Goal: Transaction & Acquisition: Purchase product/service

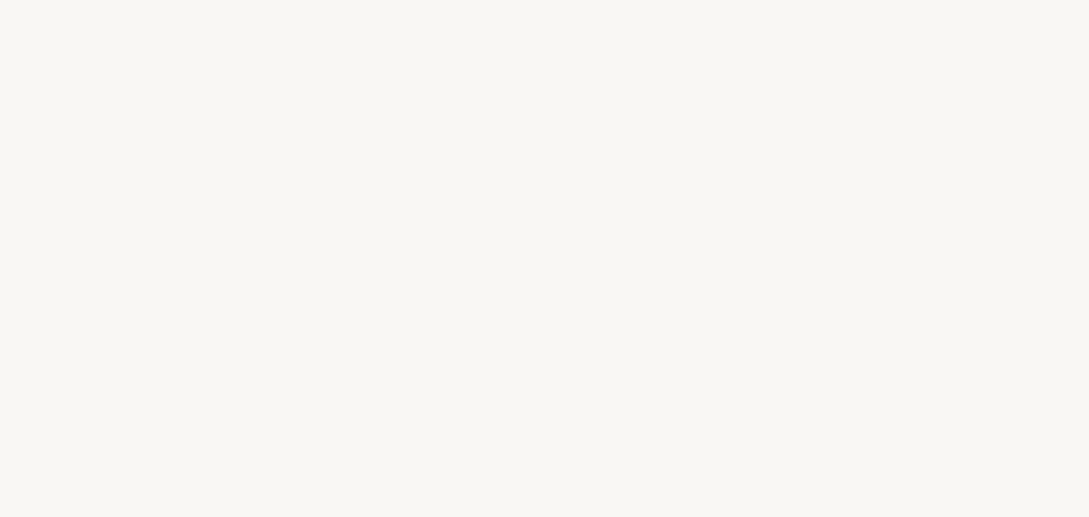
select select "FR"
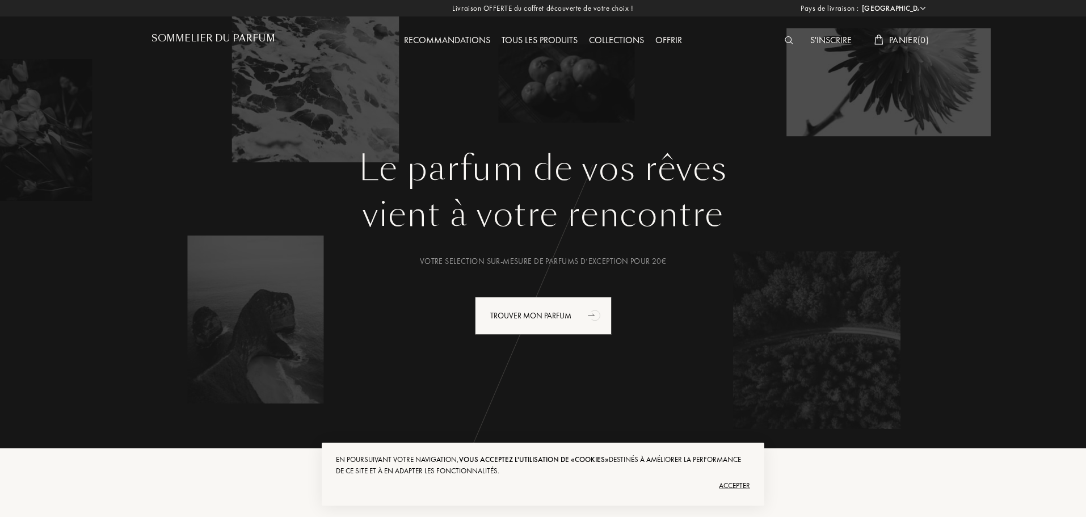
click at [536, 40] on div "Tous les produits" at bounding box center [539, 40] width 87 height 15
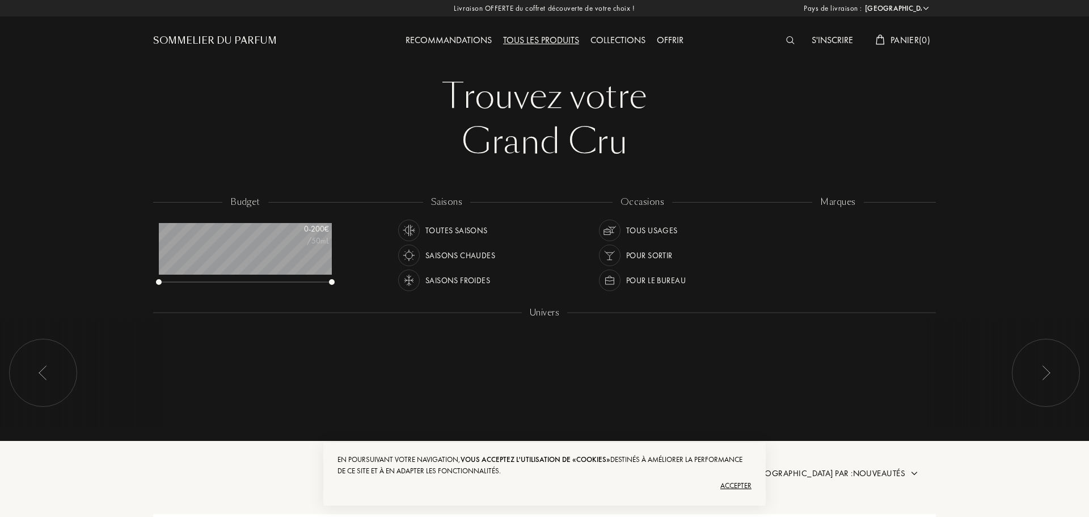
select select "FR"
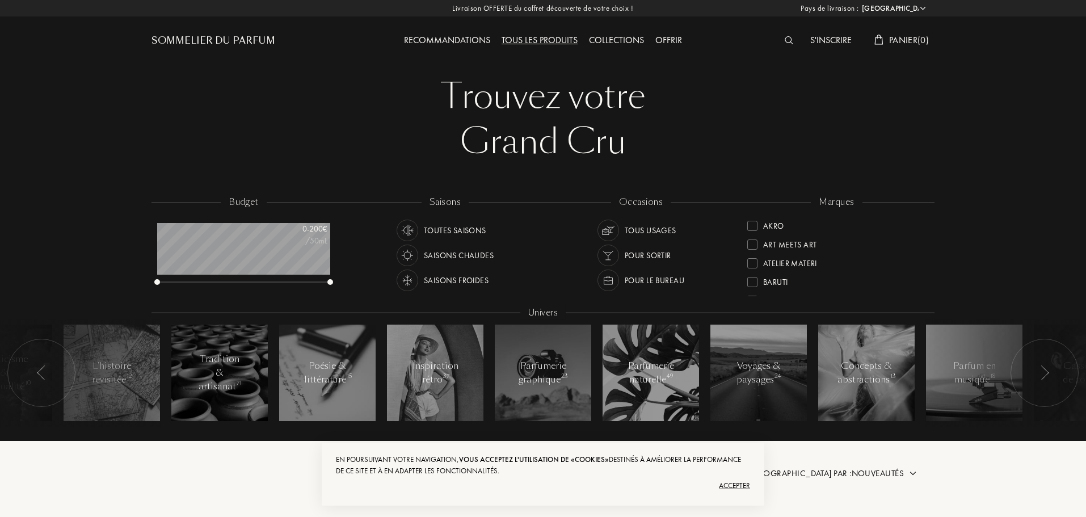
scroll to position [57, 173]
click at [537, 40] on div "Tous les produits" at bounding box center [539, 40] width 87 height 15
select select "FR"
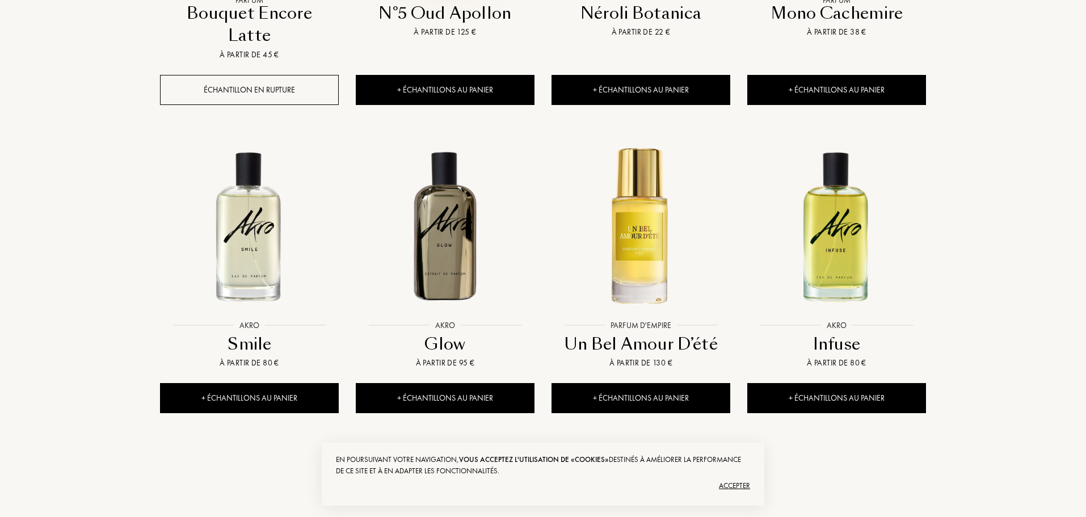
scroll to position [1210, 0]
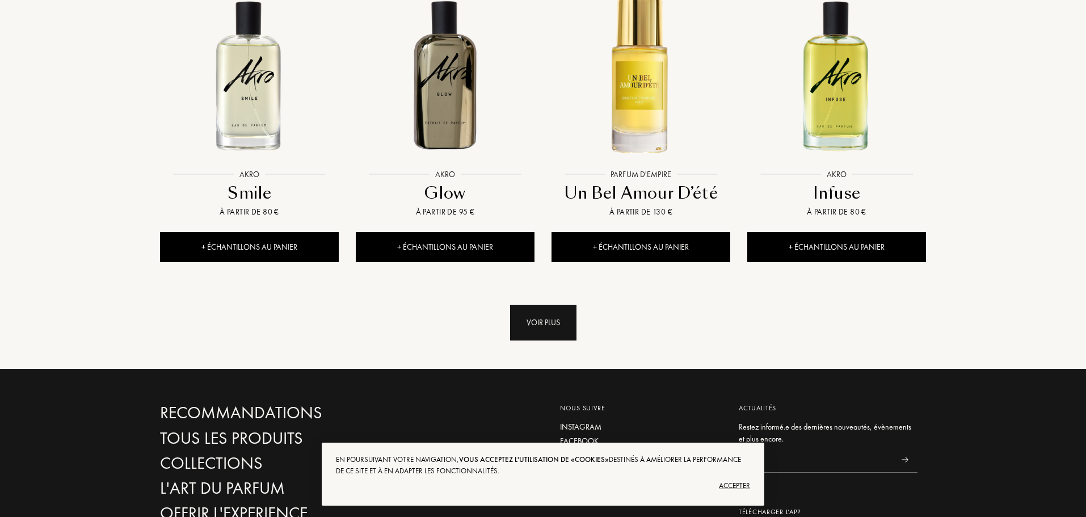
click at [534, 305] on div "Voir plus" at bounding box center [543, 323] width 66 height 36
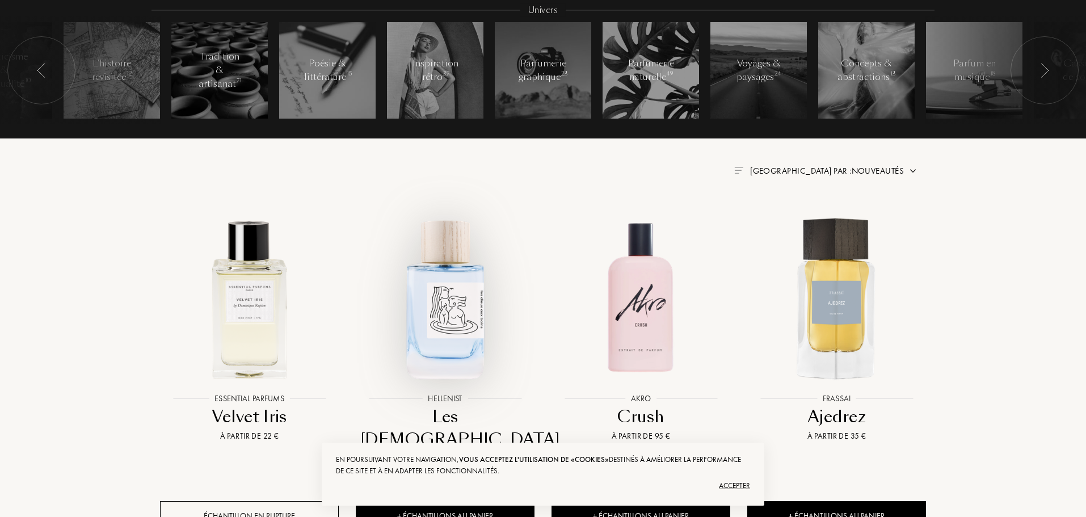
scroll to position [0, 0]
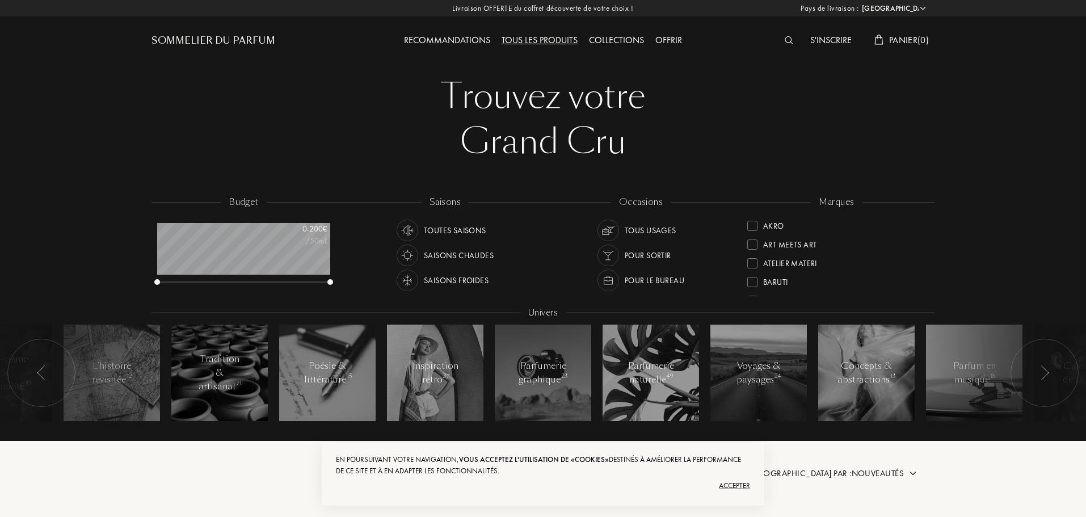
click at [446, 37] on div "Recommandations" at bounding box center [447, 40] width 98 height 15
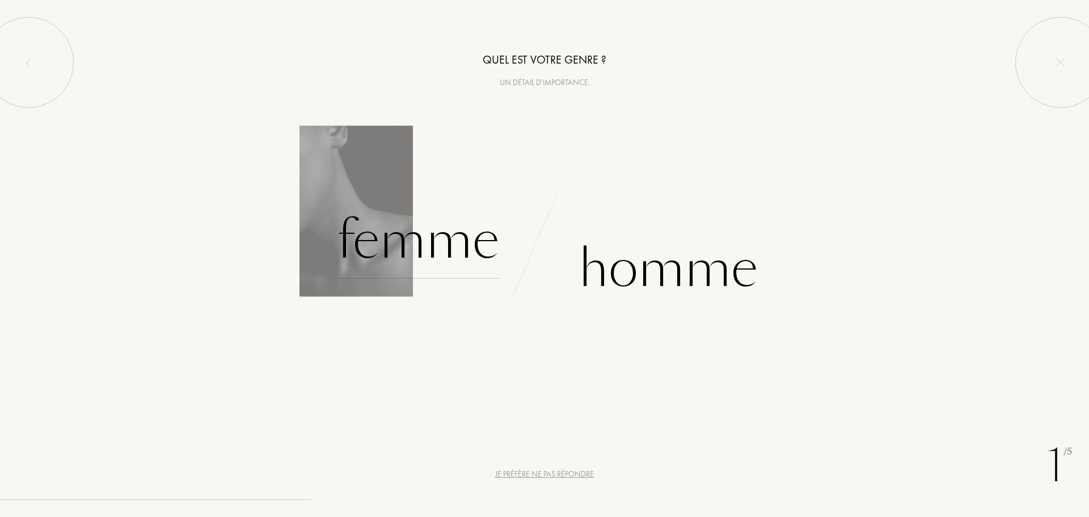
click at [385, 237] on div "Femme" at bounding box center [418, 240] width 162 height 77
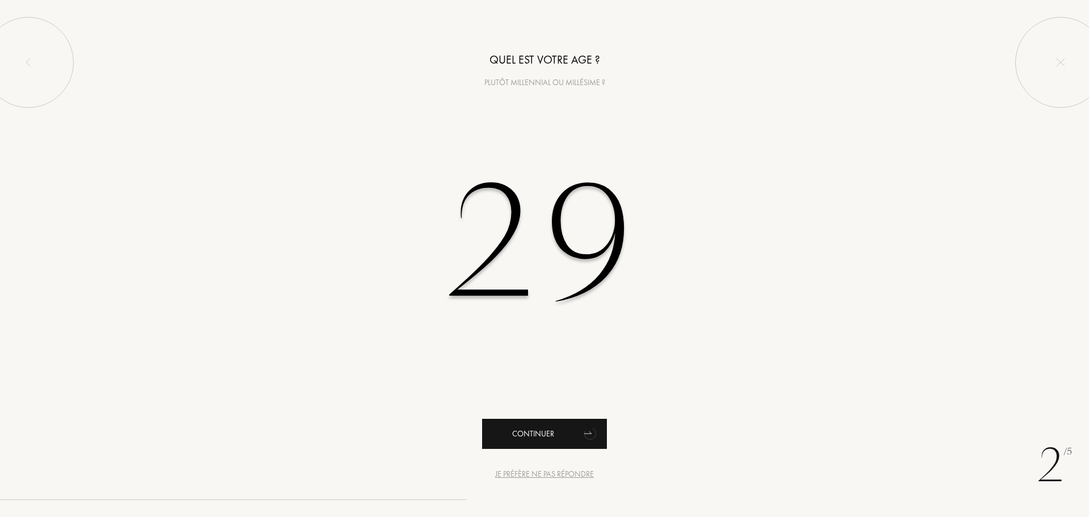
type input "29"
click at [544, 435] on div "Continuer" at bounding box center [544, 434] width 125 height 30
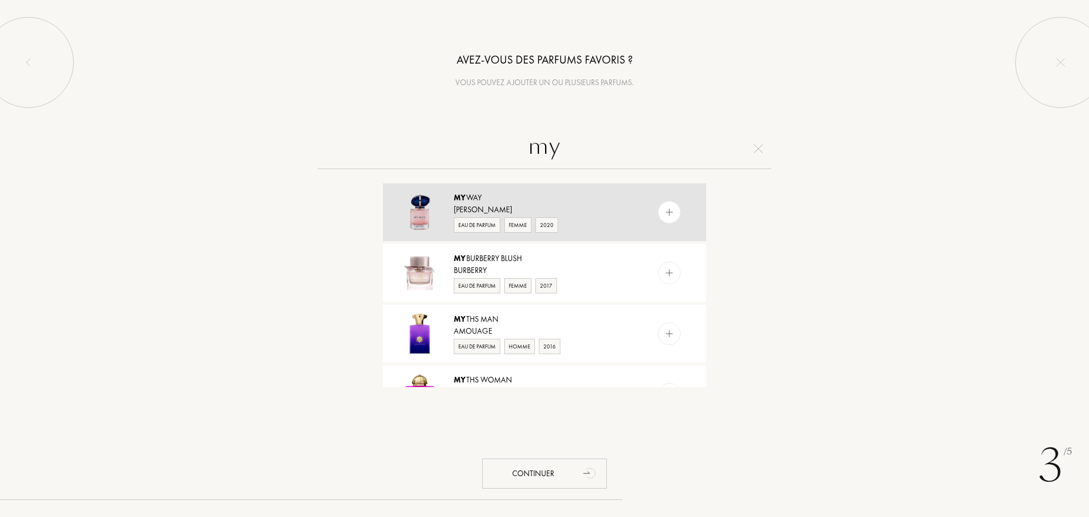
type input "my"
click at [487, 210] on div "Giorgio Armani" at bounding box center [544, 210] width 180 height 12
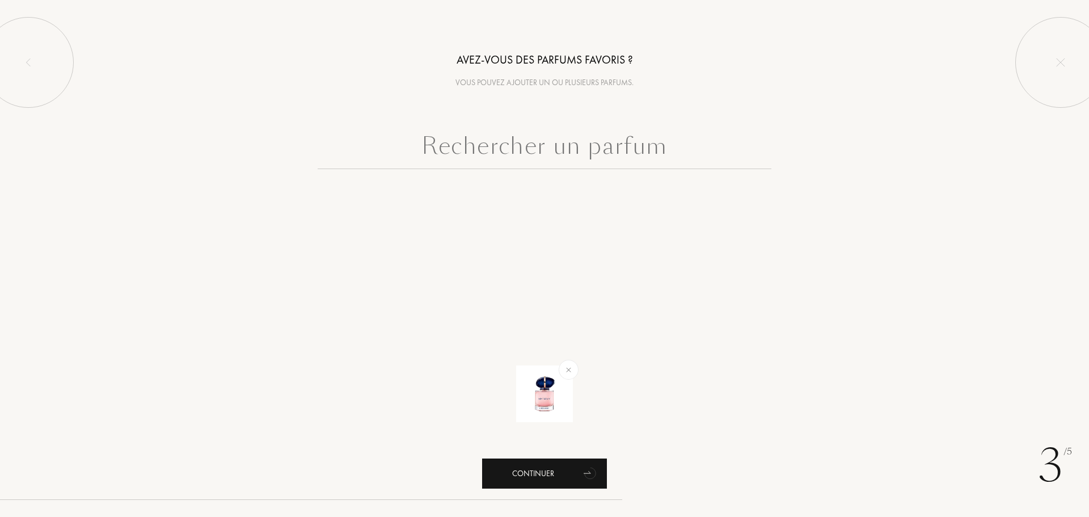
click at [559, 481] on div "Continuer" at bounding box center [544, 473] width 125 height 30
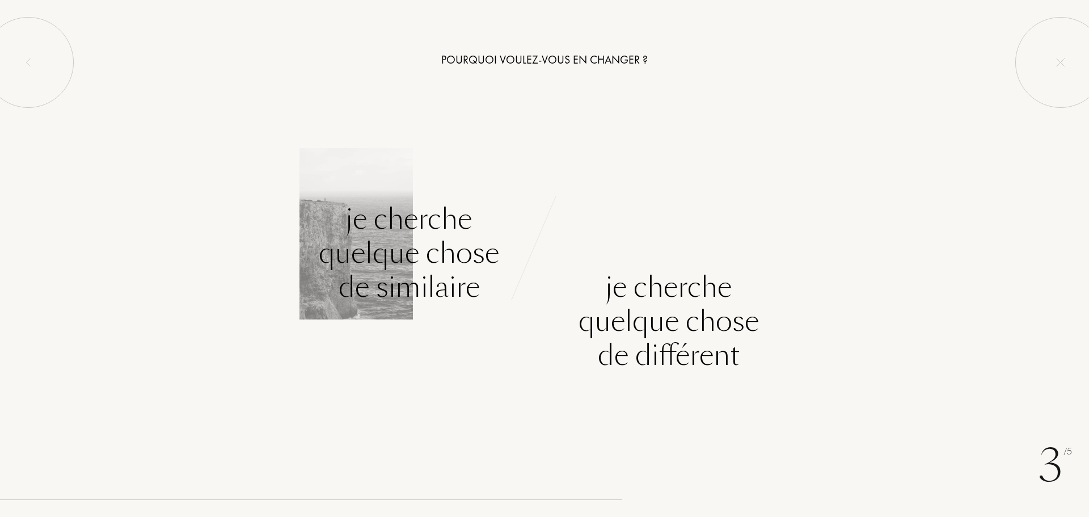
click at [435, 277] on div "Je cherche quelque chose de similaire" at bounding box center [409, 253] width 180 height 102
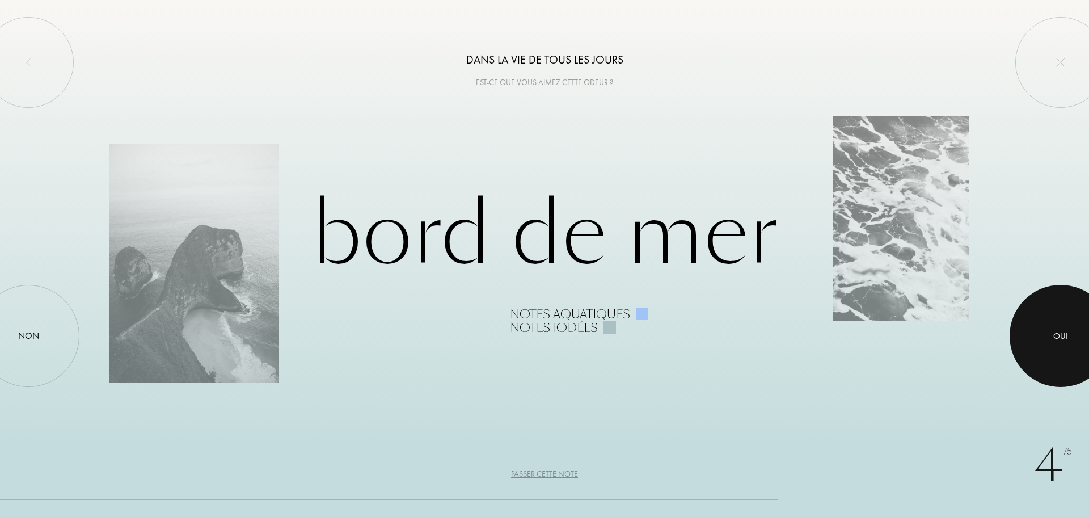
click at [1068, 353] on div at bounding box center [1061, 336] width 102 height 102
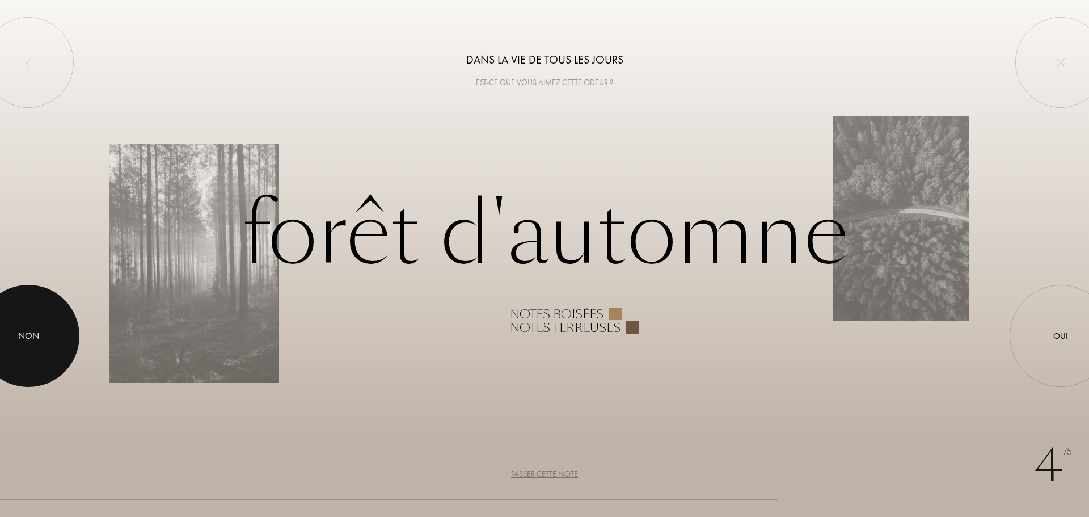
click at [18, 335] on div "Non" at bounding box center [28, 336] width 21 height 14
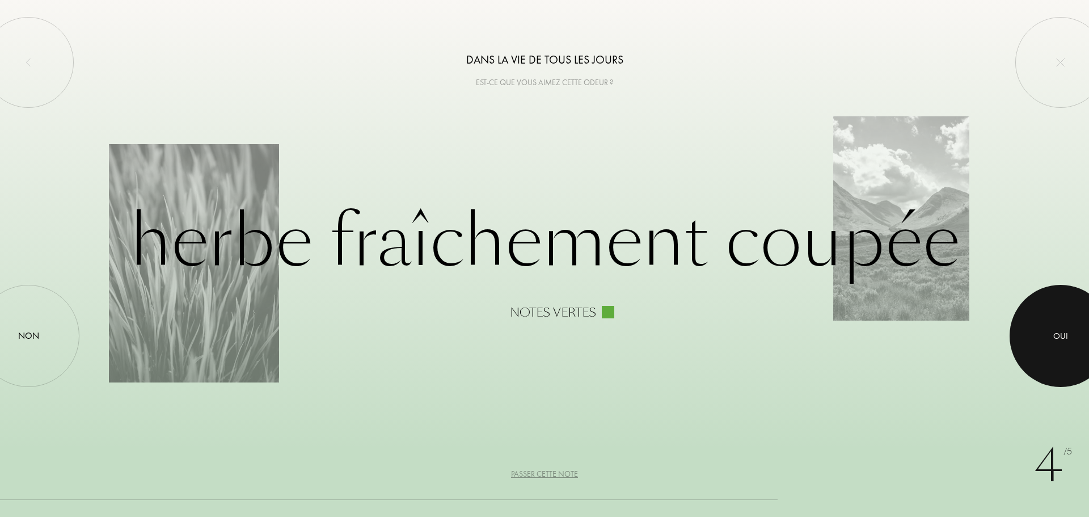
click at [1065, 326] on div at bounding box center [1061, 336] width 102 height 102
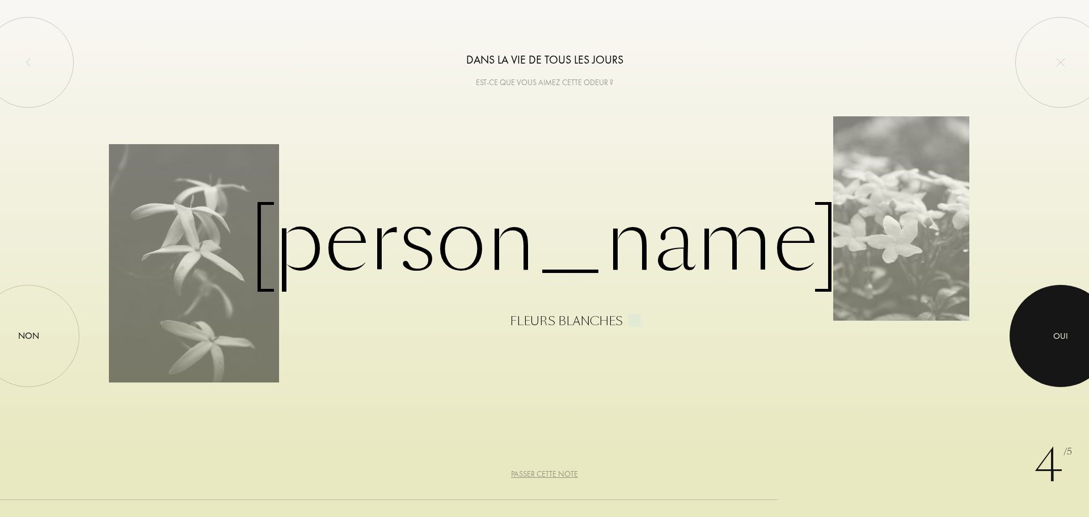
click at [1063, 328] on div at bounding box center [1061, 336] width 102 height 102
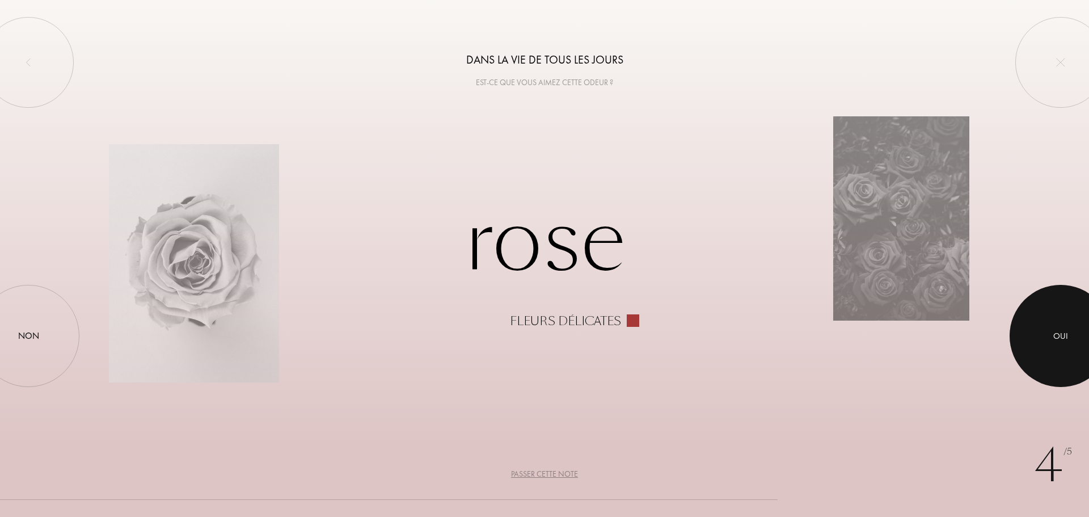
click at [1061, 328] on div at bounding box center [1061, 336] width 102 height 102
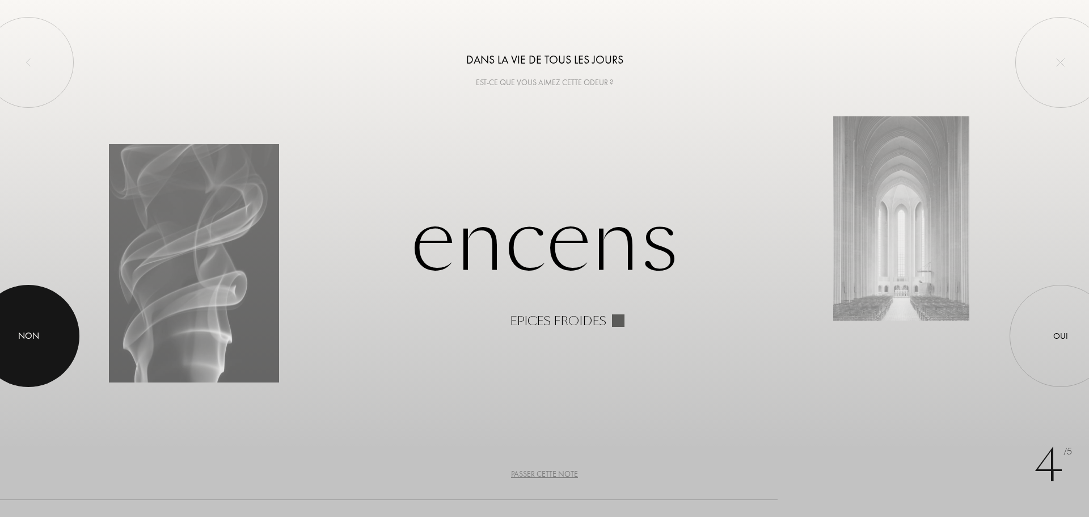
click at [46, 322] on div at bounding box center [28, 336] width 102 height 102
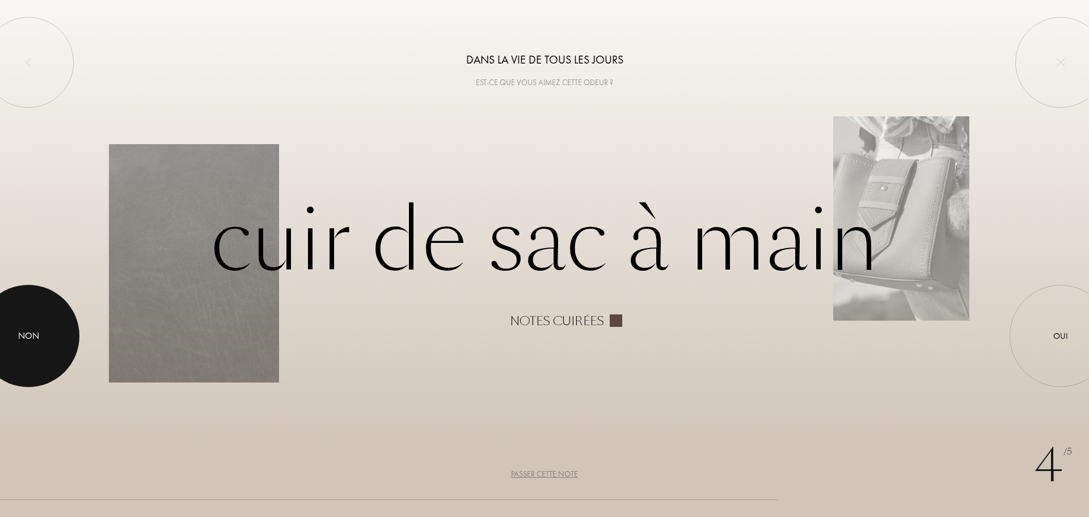
click at [37, 333] on div "Non" at bounding box center [28, 336] width 21 height 14
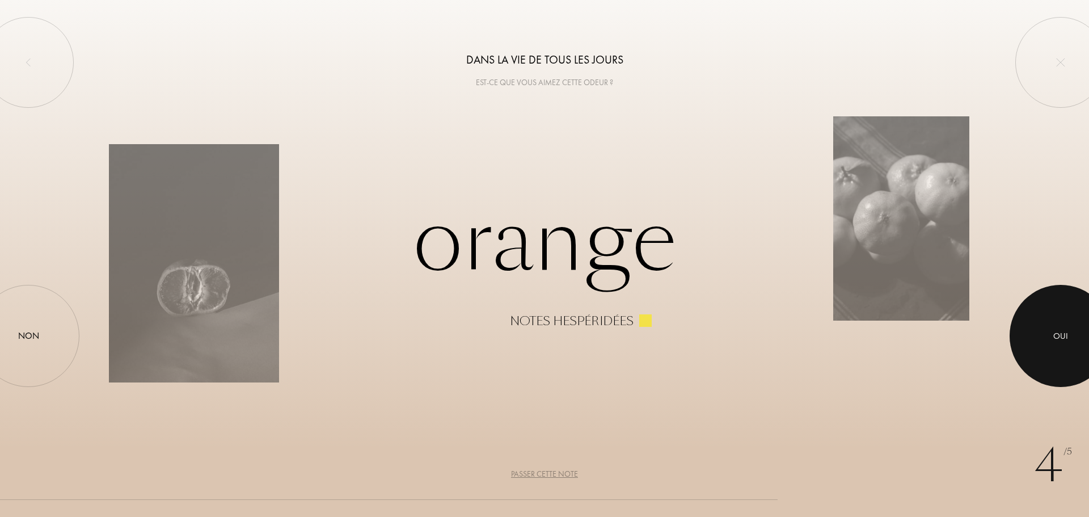
click at [1065, 317] on div at bounding box center [1061, 336] width 102 height 102
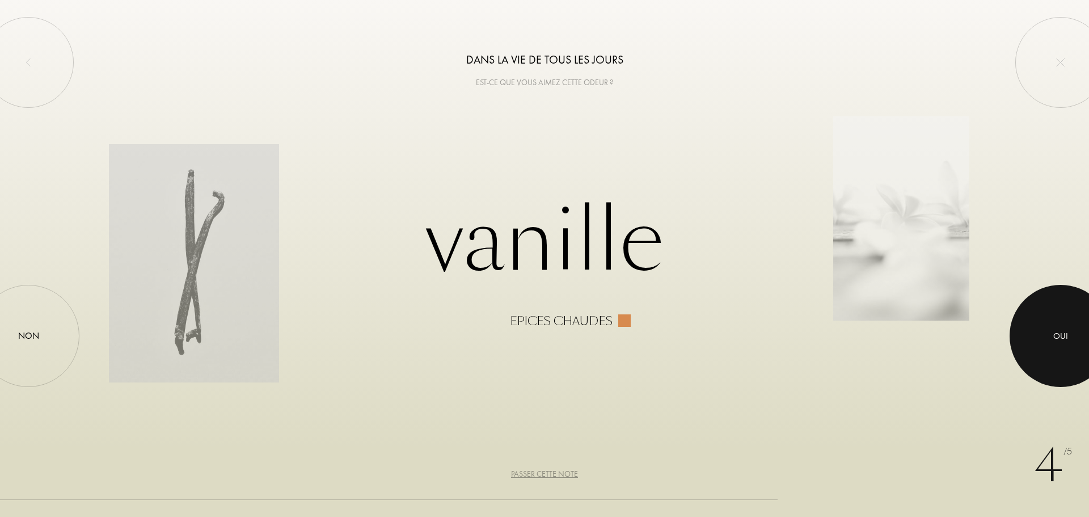
click at [1068, 315] on div at bounding box center [1061, 336] width 102 height 102
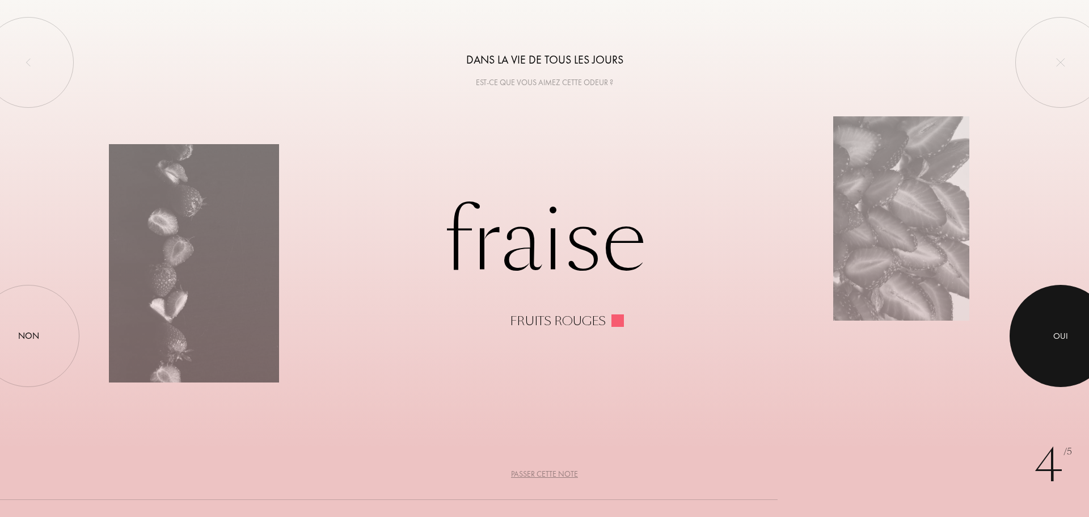
click at [1065, 316] on div at bounding box center [1061, 336] width 102 height 102
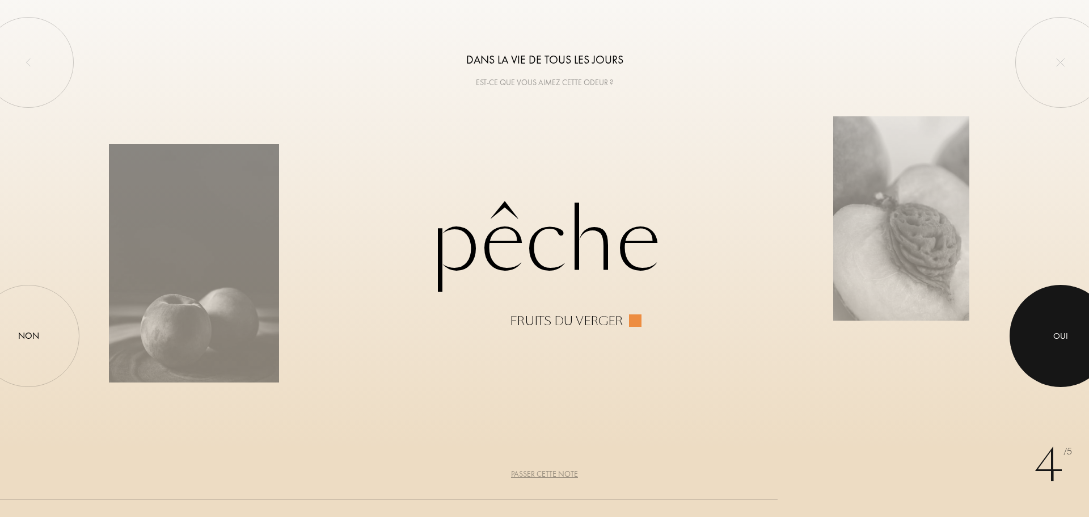
click at [1065, 316] on div at bounding box center [1061, 336] width 102 height 102
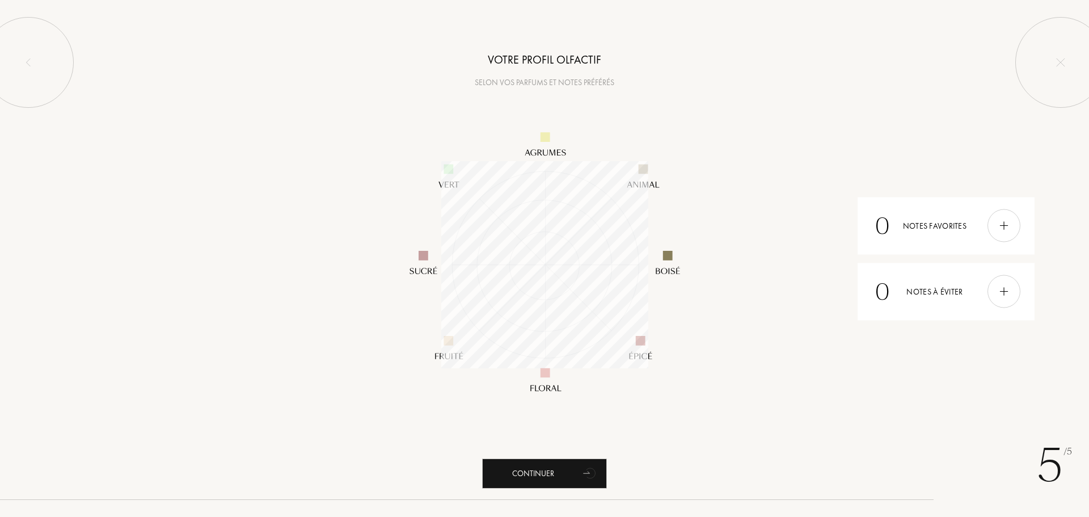
scroll to position [207, 207]
click at [547, 472] on div "Continuer" at bounding box center [544, 473] width 125 height 30
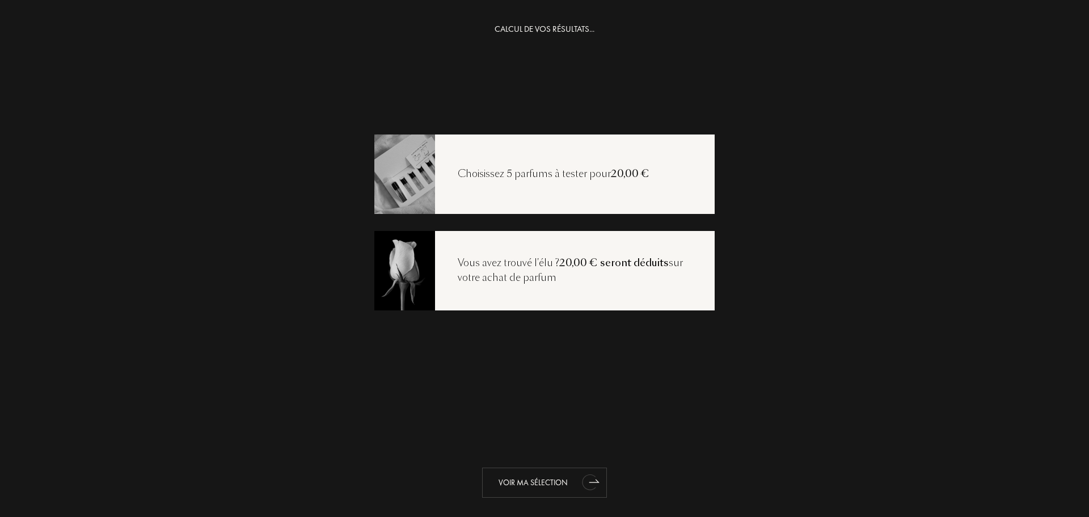
click at [544, 478] on div "Voir ma sélection" at bounding box center [544, 482] width 125 height 30
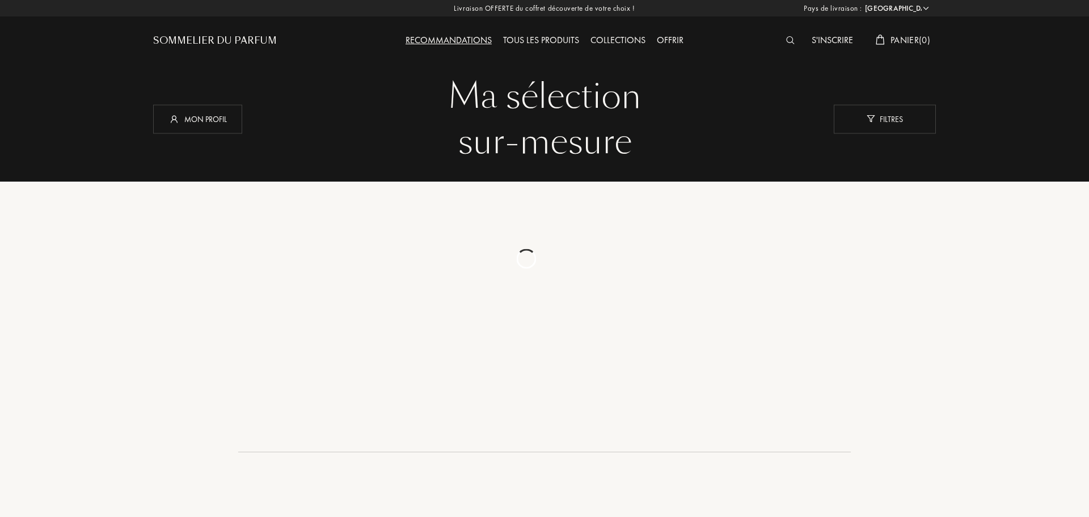
select select "FR"
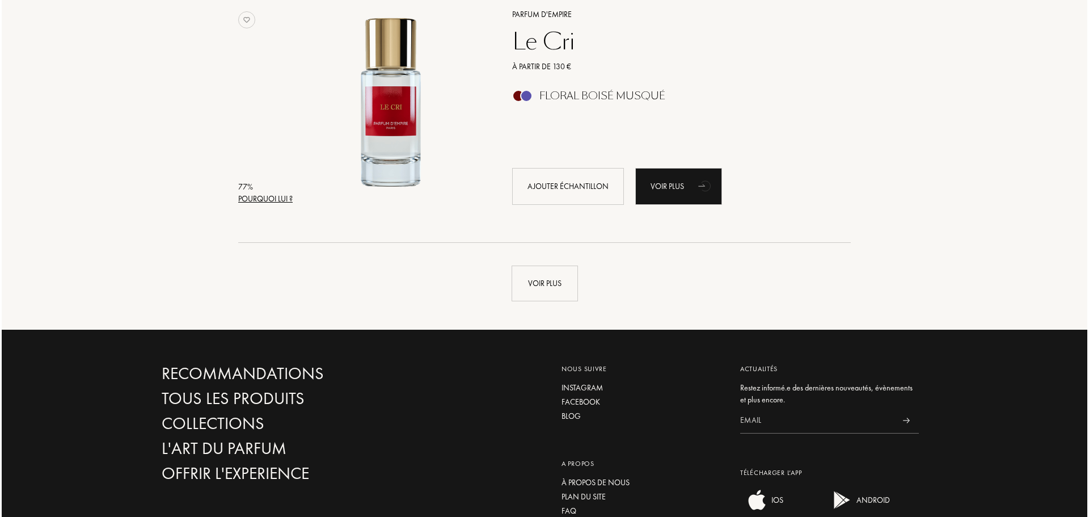
scroll to position [2572, 0]
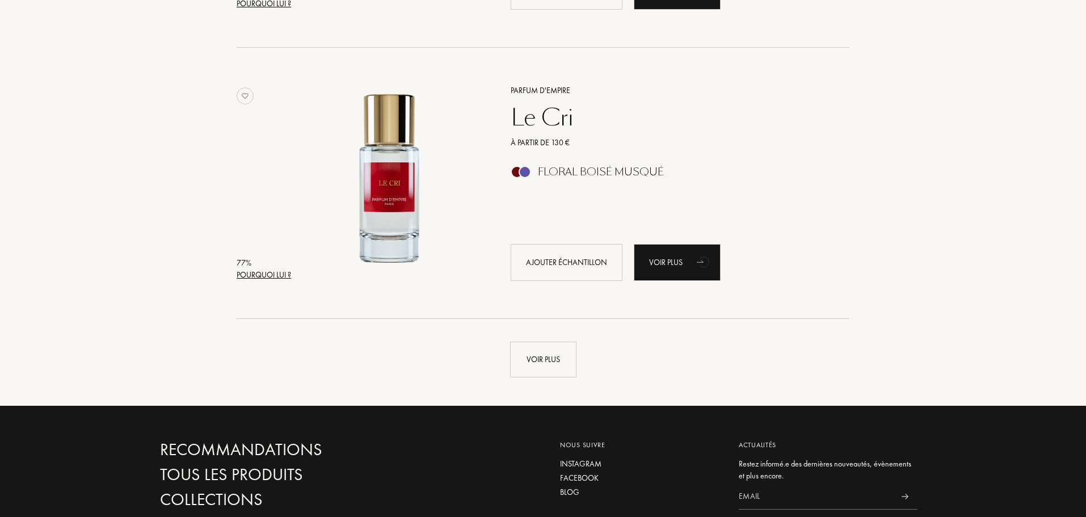
click at [266, 277] on div "Pourquoi lui ?" at bounding box center [264, 275] width 54 height 12
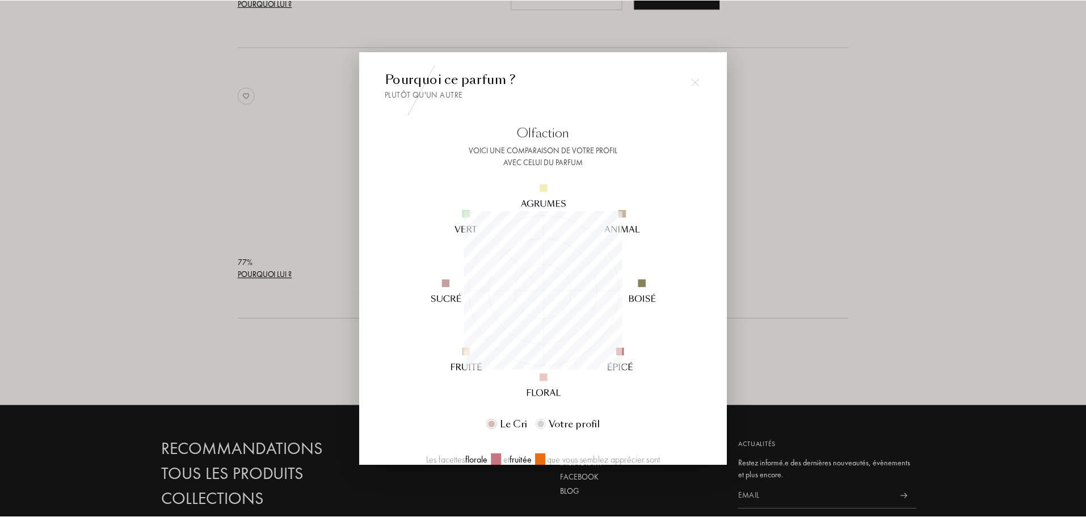
scroll to position [159, 159]
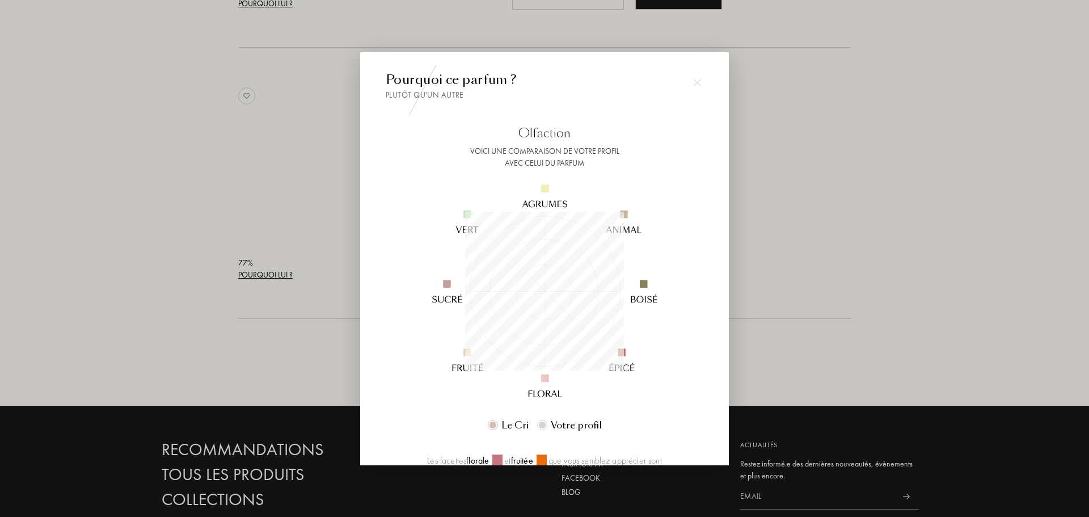
click at [224, 194] on div at bounding box center [544, 258] width 1089 height 517
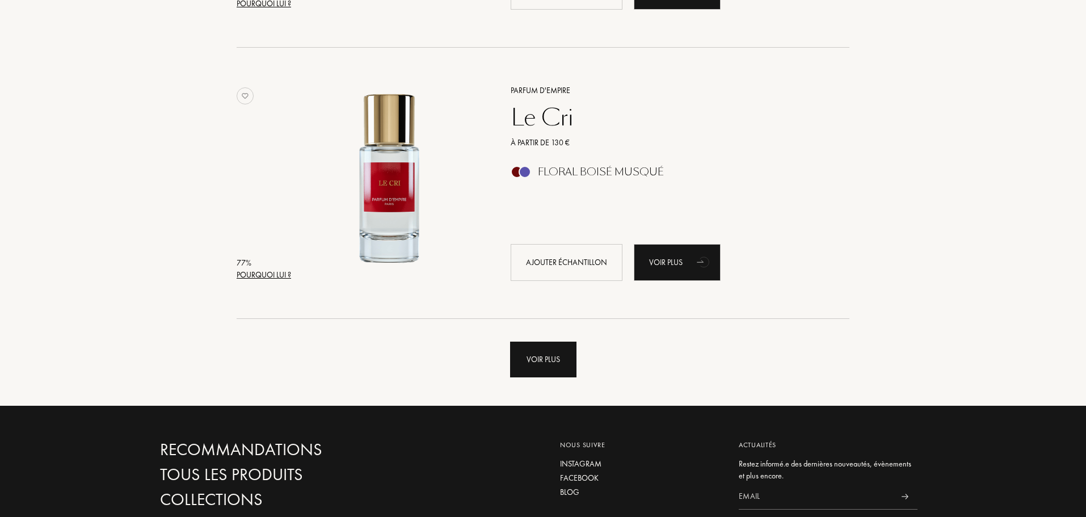
click at [564, 355] on div "Voir plus" at bounding box center [543, 360] width 66 height 36
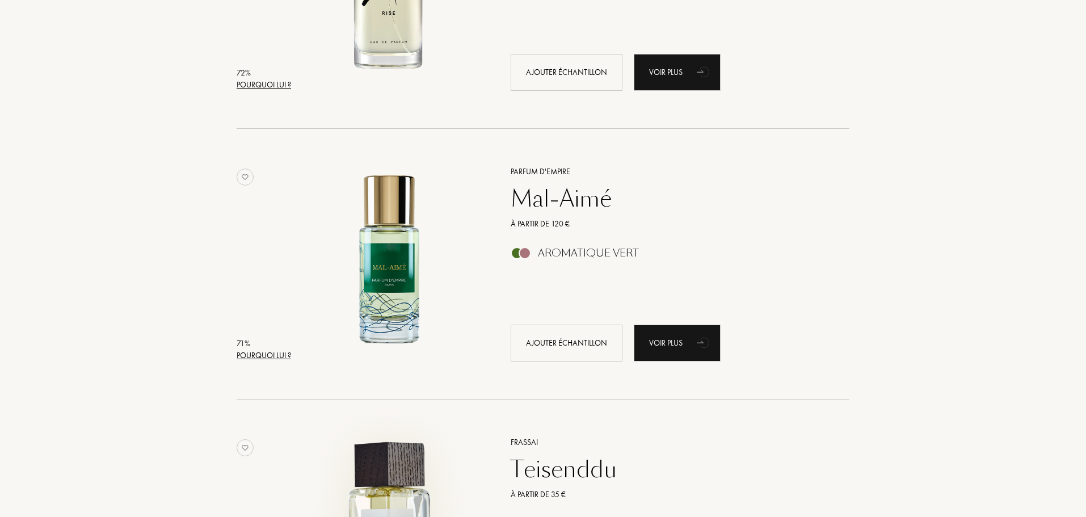
scroll to position [4085, 0]
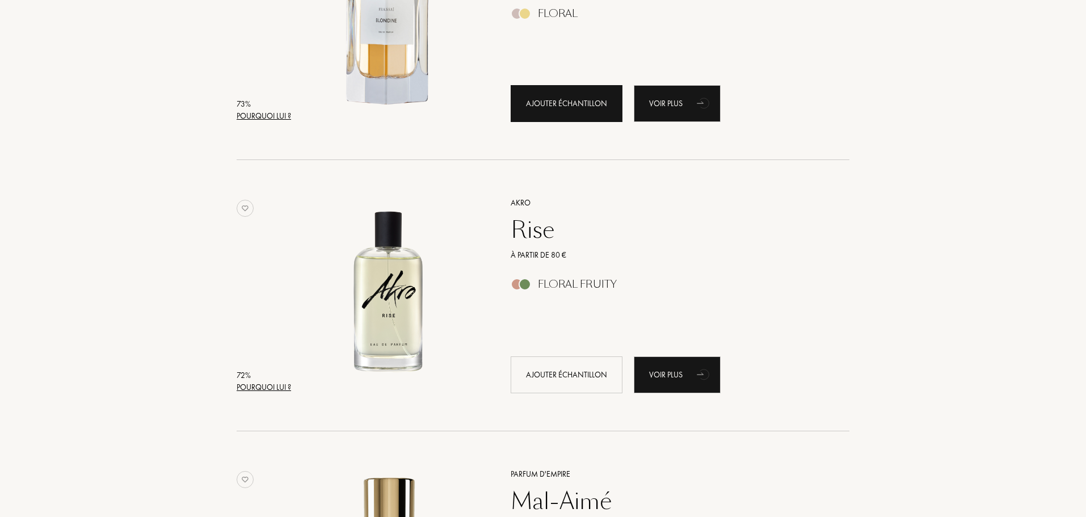
click at [561, 106] on div "Ajouter échantillon" at bounding box center [567, 103] width 112 height 37
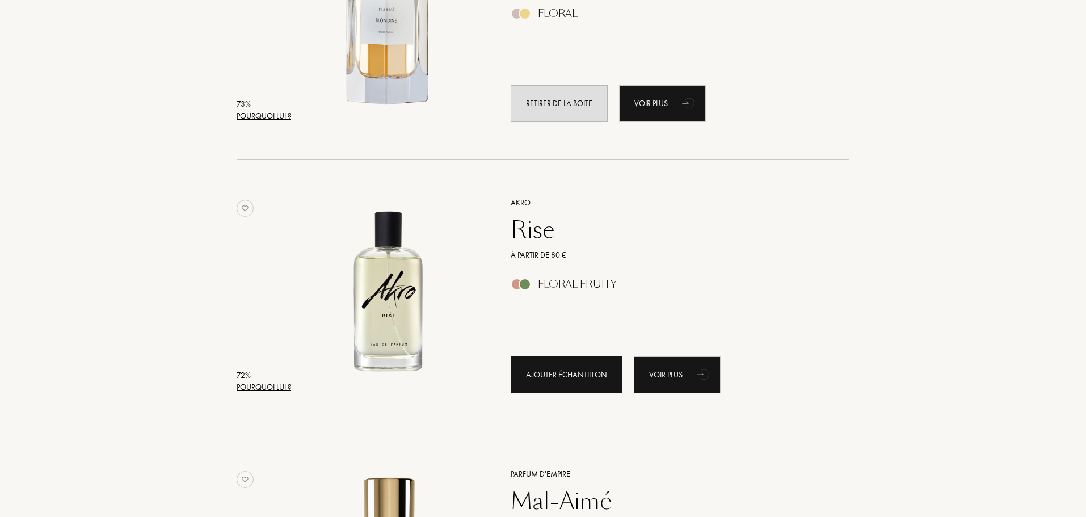
click at [566, 368] on div "Ajouter échantillon" at bounding box center [567, 374] width 112 height 37
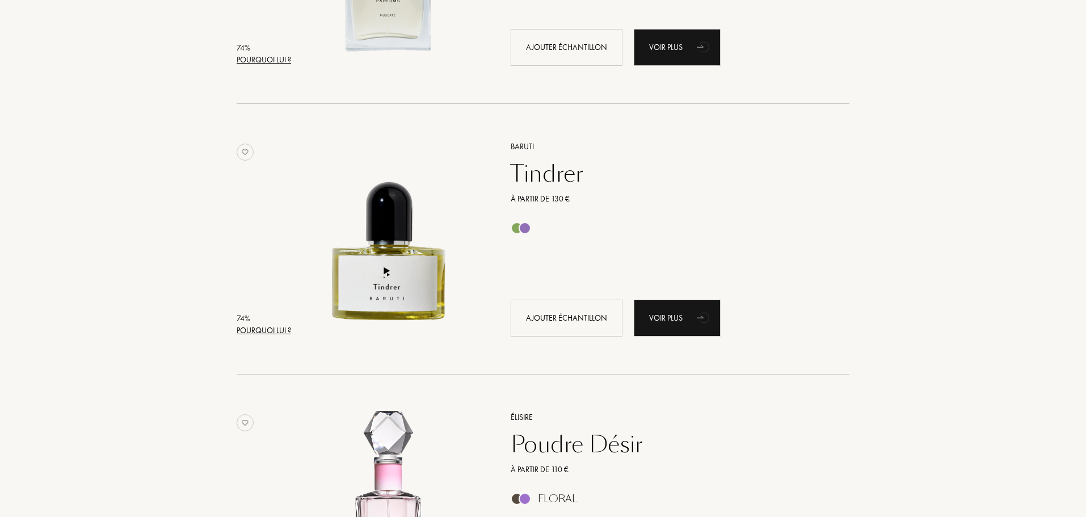
scroll to position [3631, 0]
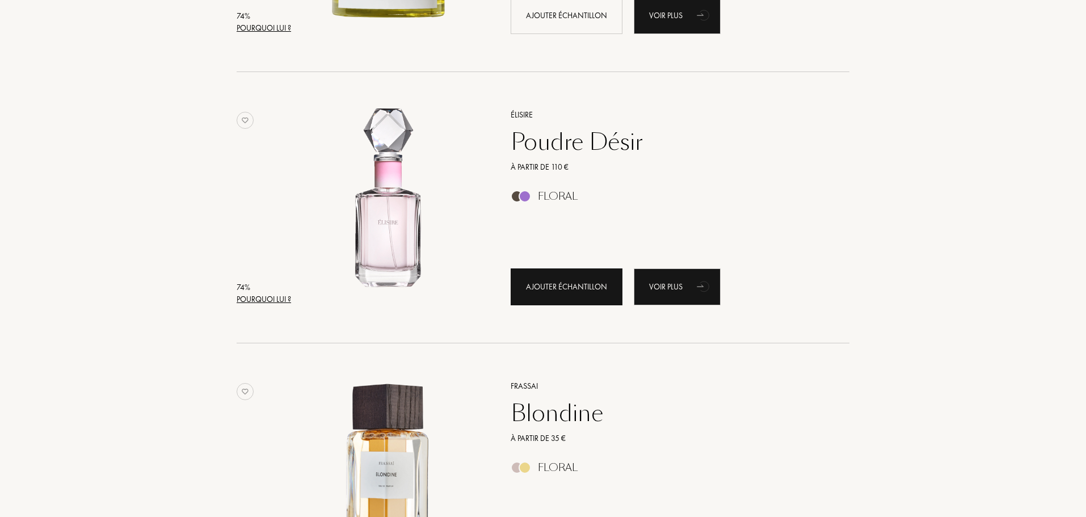
click at [542, 287] on div "Ajouter échantillon" at bounding box center [567, 286] width 112 height 37
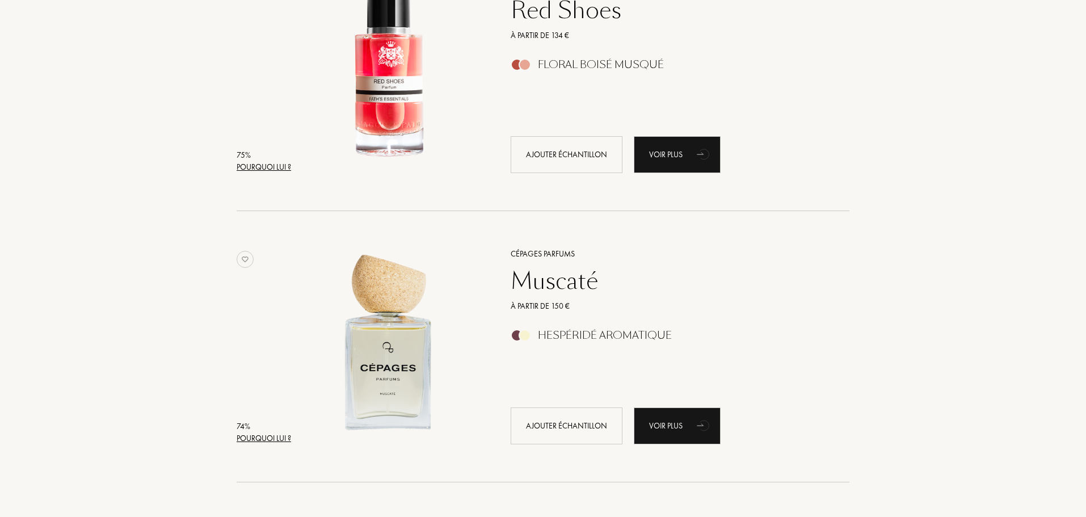
scroll to position [2723, 0]
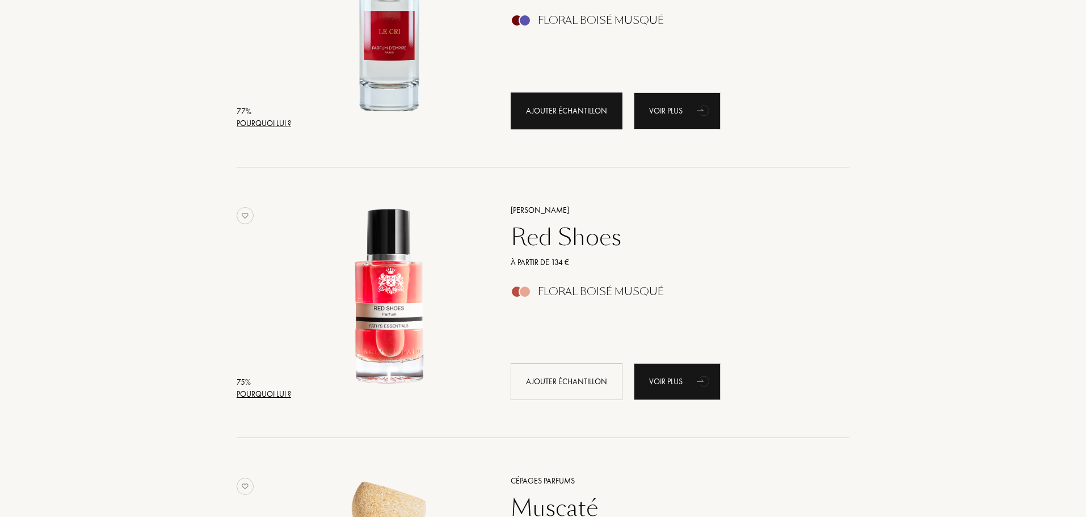
click at [561, 111] on div "Ajouter échantillon" at bounding box center [567, 110] width 112 height 37
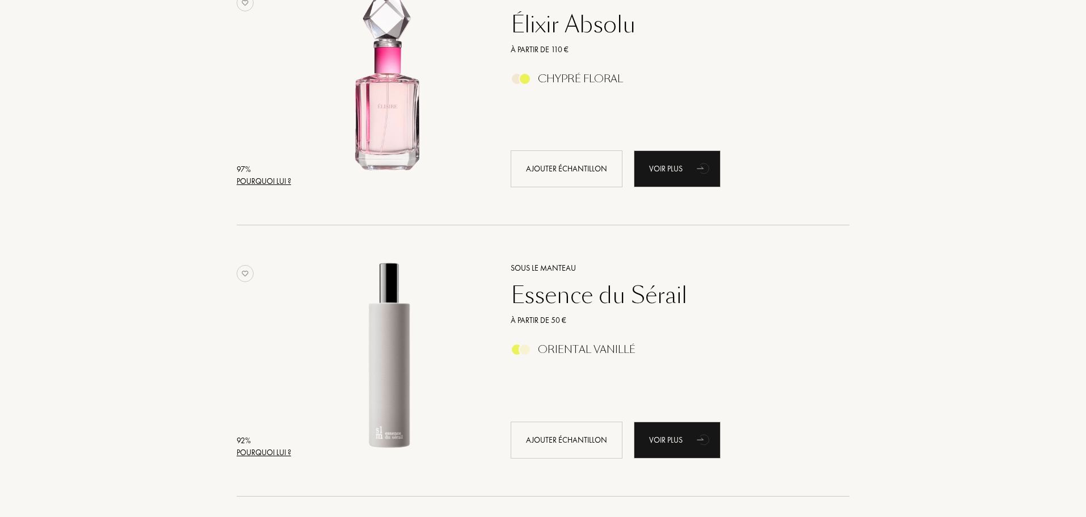
scroll to position [302, 0]
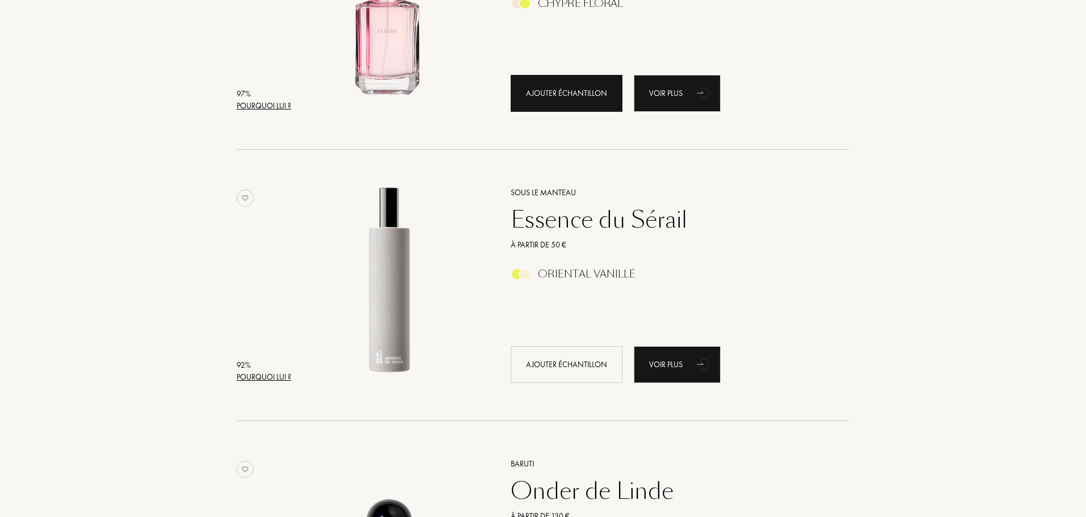
click at [558, 100] on div "Ajouter échantillon" at bounding box center [567, 93] width 112 height 37
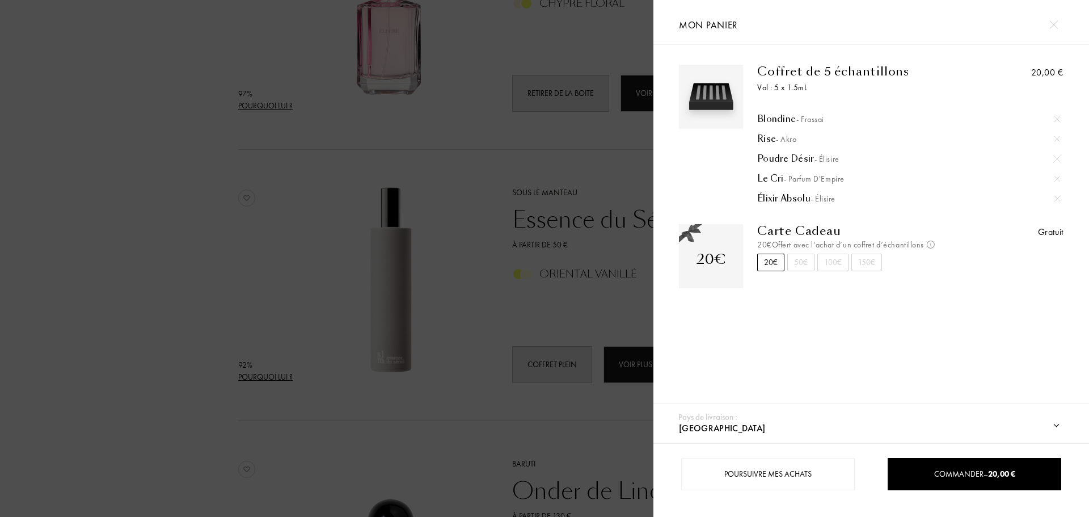
click at [120, 214] on div at bounding box center [327, 258] width 654 height 517
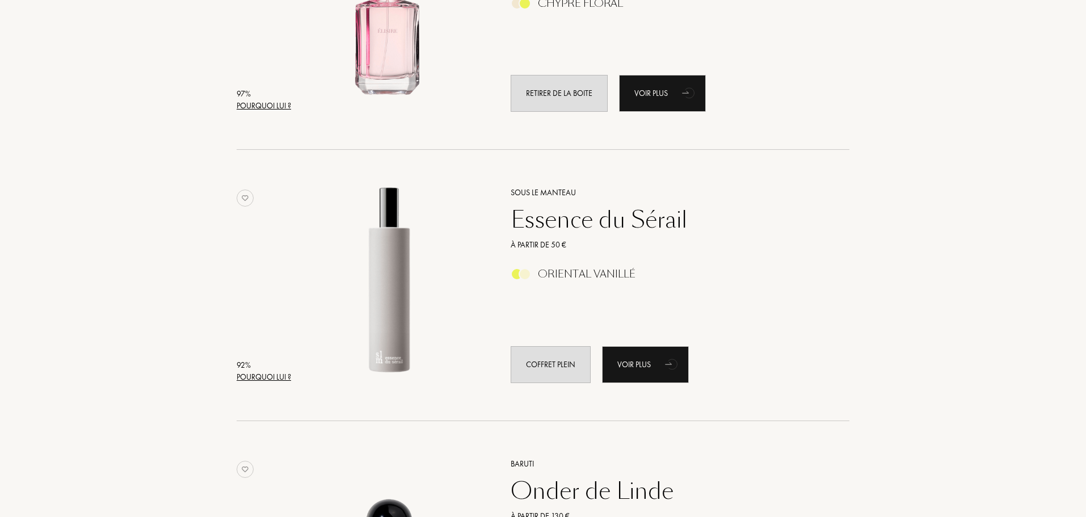
scroll to position [75, 0]
